Goal: Navigation & Orientation: Find specific page/section

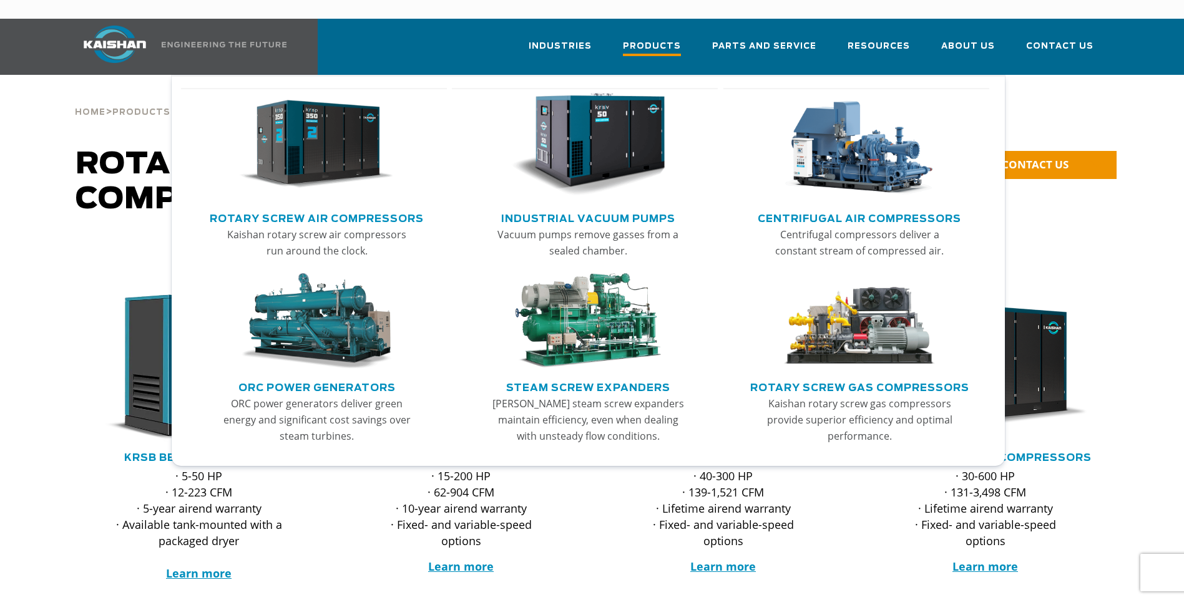
click at [681, 39] on span "Products" at bounding box center [652, 47] width 58 height 17
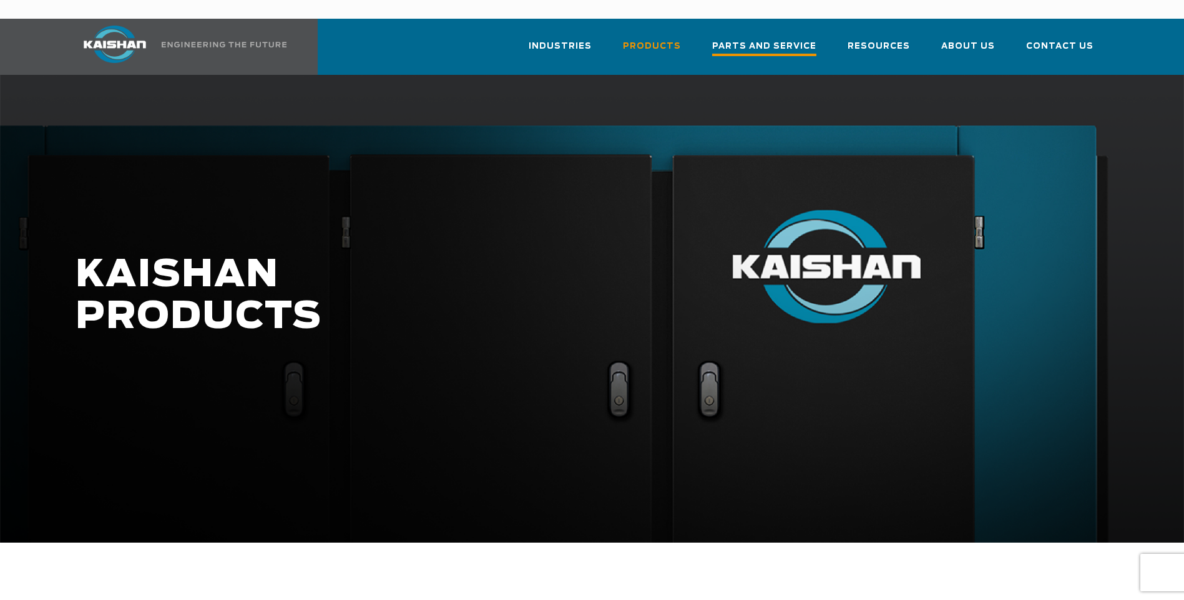
click at [786, 39] on span "Parts and Service" at bounding box center [764, 47] width 104 height 17
